Goal: Check status: Check status

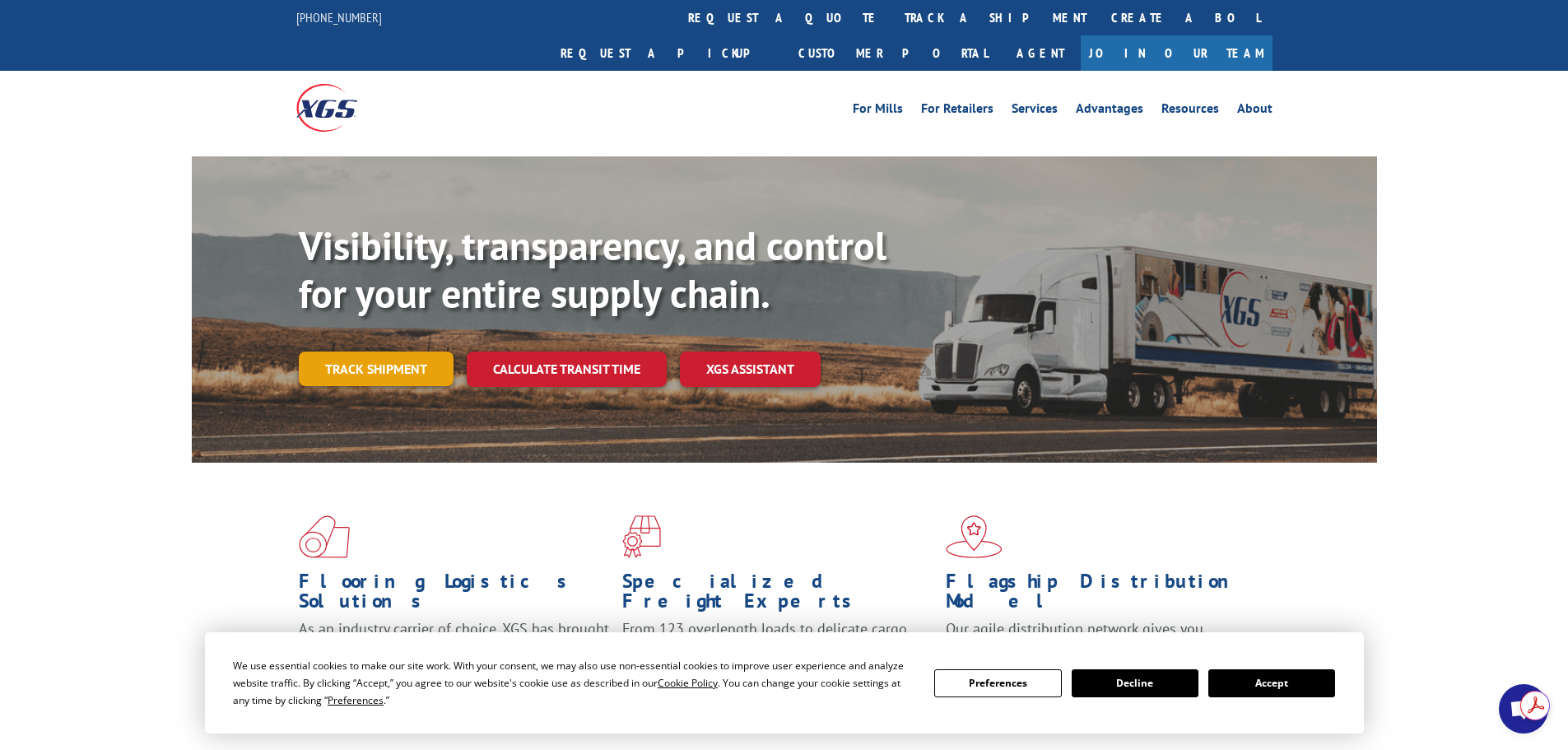
click at [419, 352] on link "Track shipment" at bounding box center [376, 369] width 155 height 34
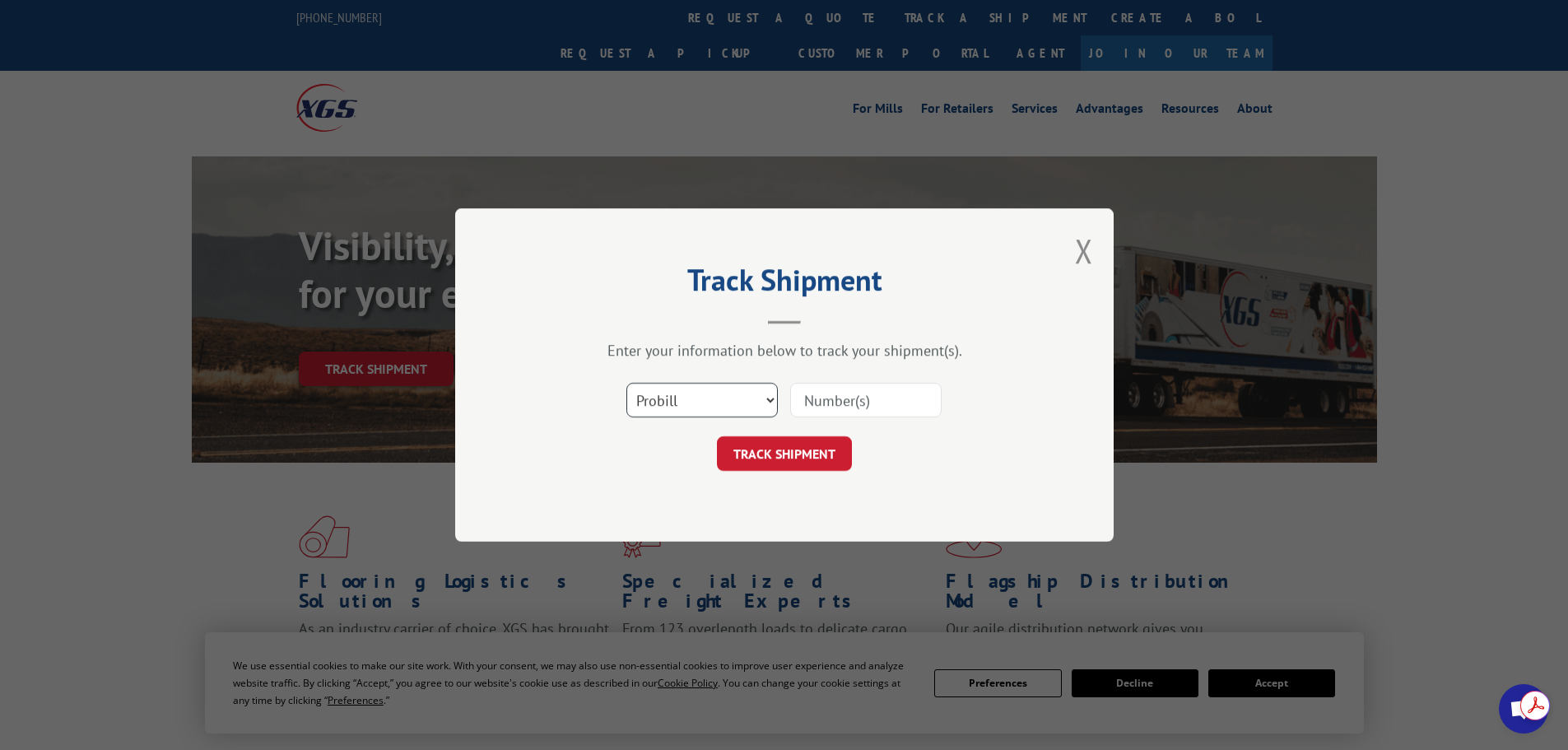
click at [703, 401] on select "Select category... Probill BOL PO" at bounding box center [702, 400] width 151 height 34
select select "bol"
click at [626, 383] on select "Select category... Probill BOL PO" at bounding box center [702, 400] width 151 height 34
click at [836, 409] on input at bounding box center [866, 400] width 151 height 34
type input "251601"
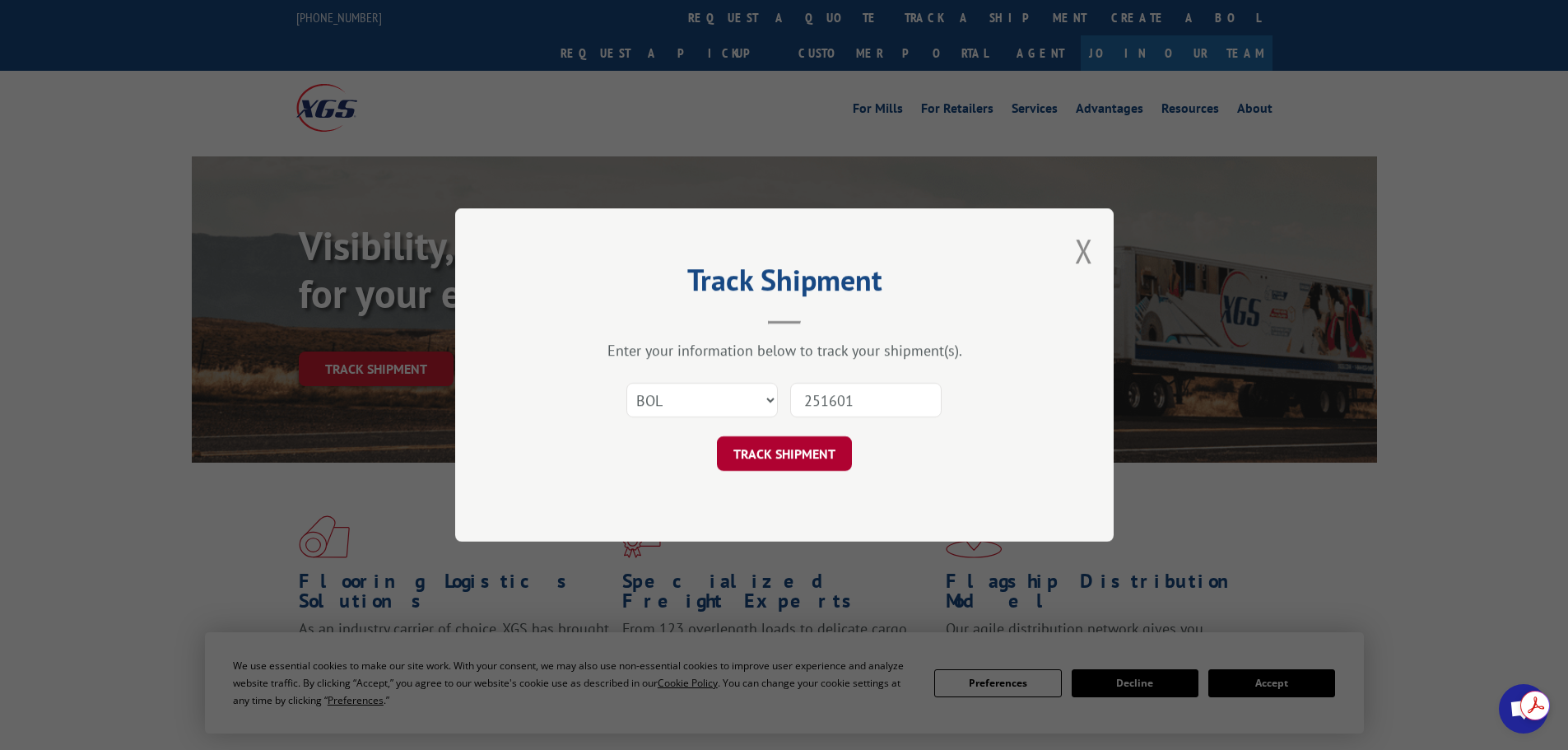
click at [779, 464] on button "TRACK SHIPMENT" at bounding box center [784, 453] width 135 height 34
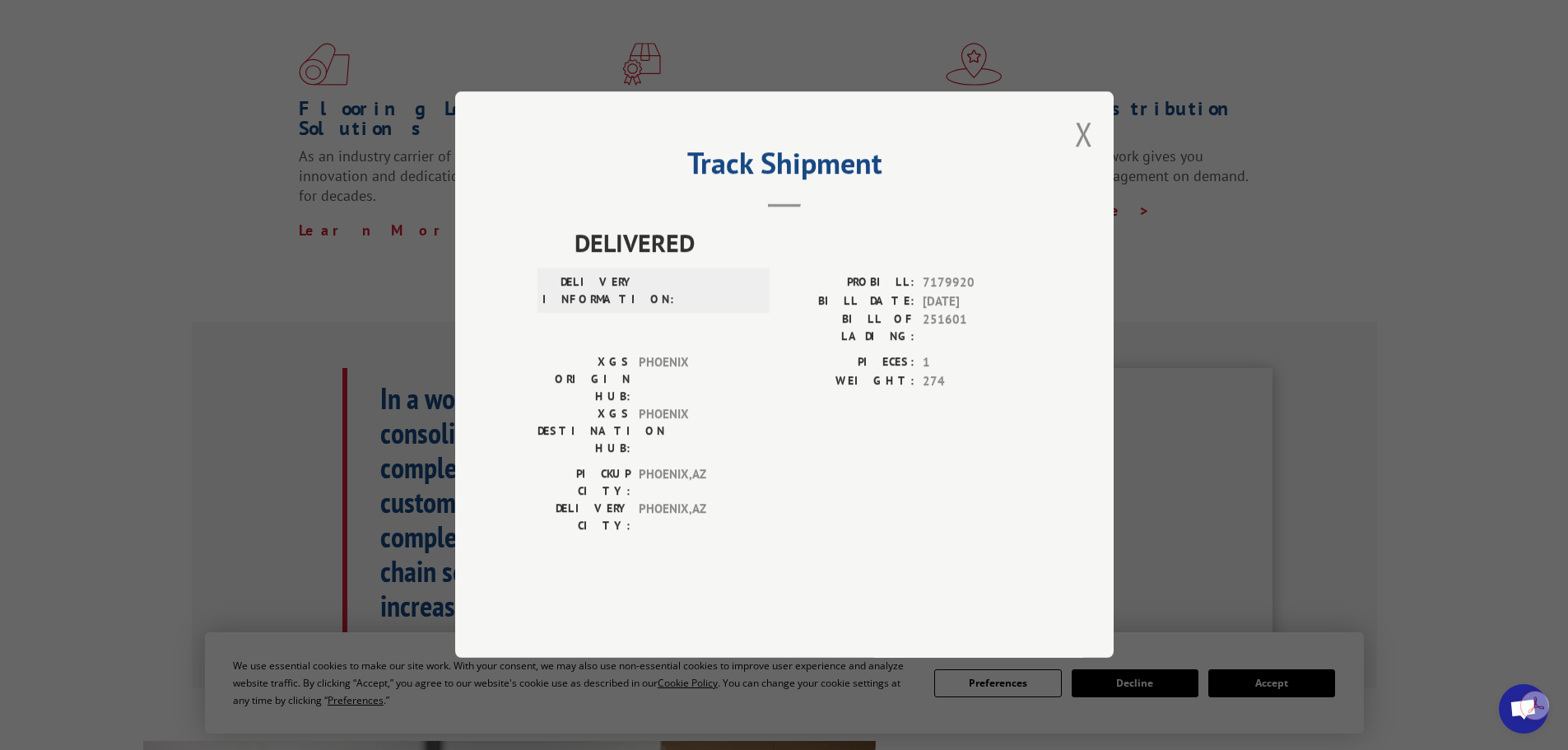
scroll to position [494, 0]
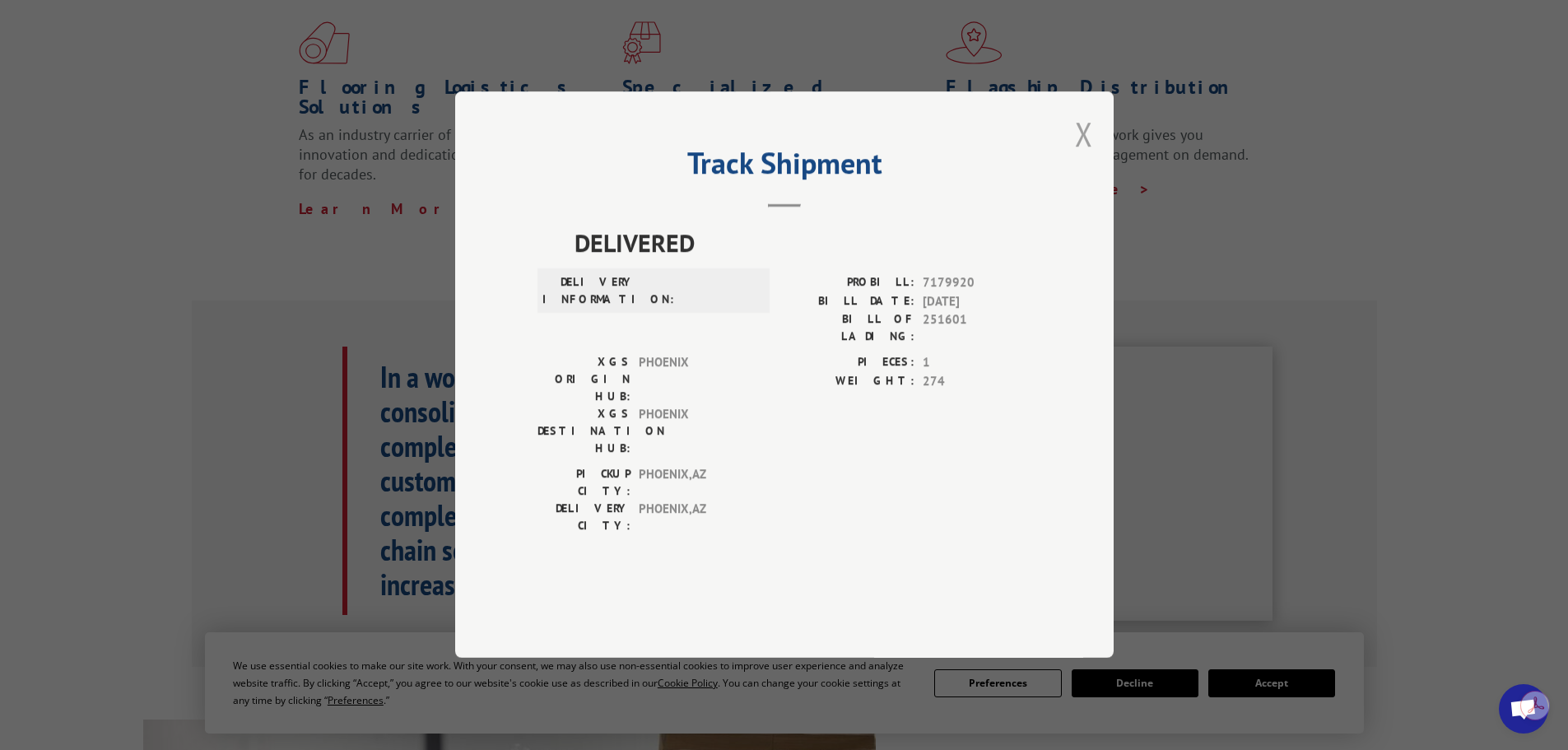
click at [1081, 156] on button "Close modal" at bounding box center [1084, 133] width 18 height 44
